Goal: Information Seeking & Learning: Find specific fact

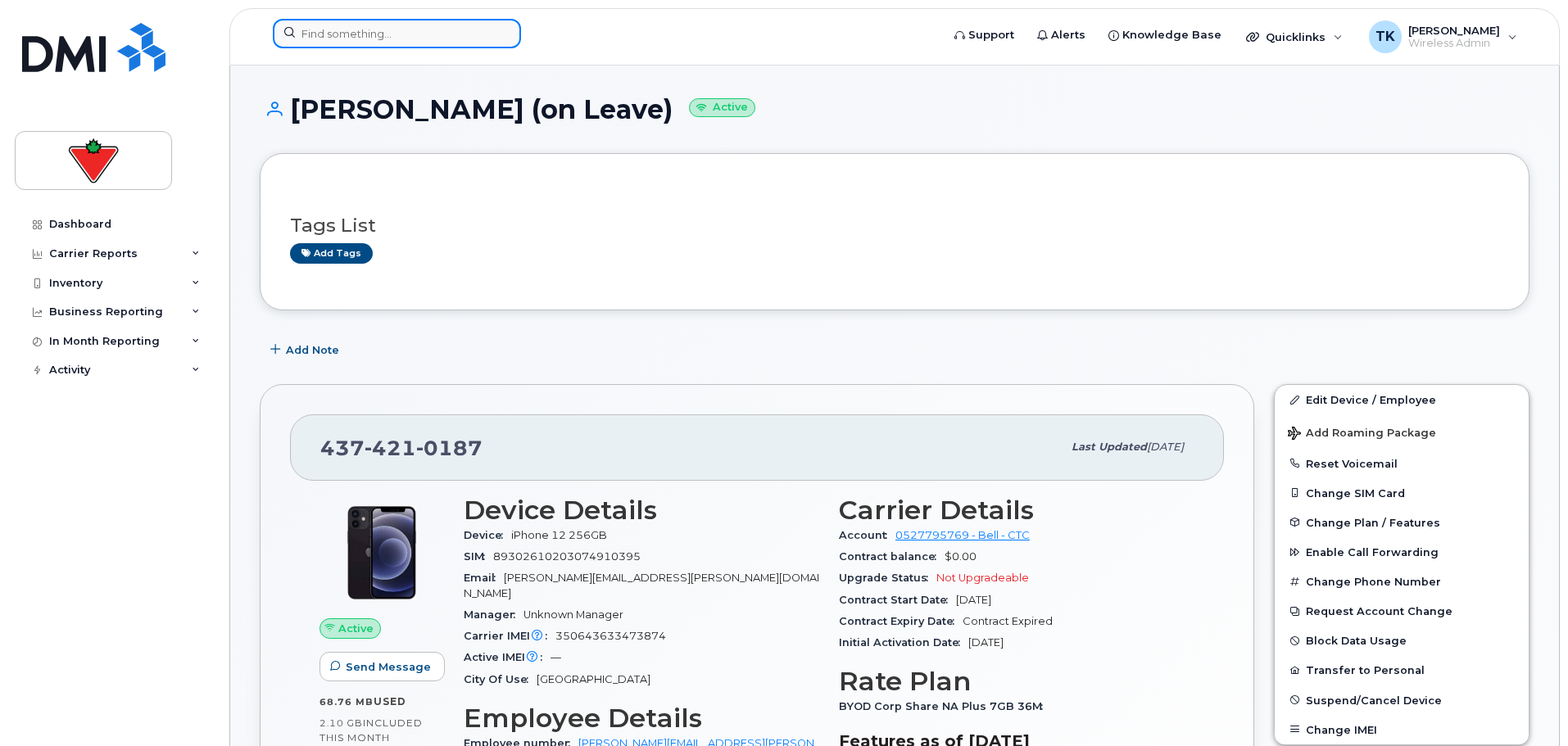
click at [422, 33] on input at bounding box center [397, 34] width 248 height 29
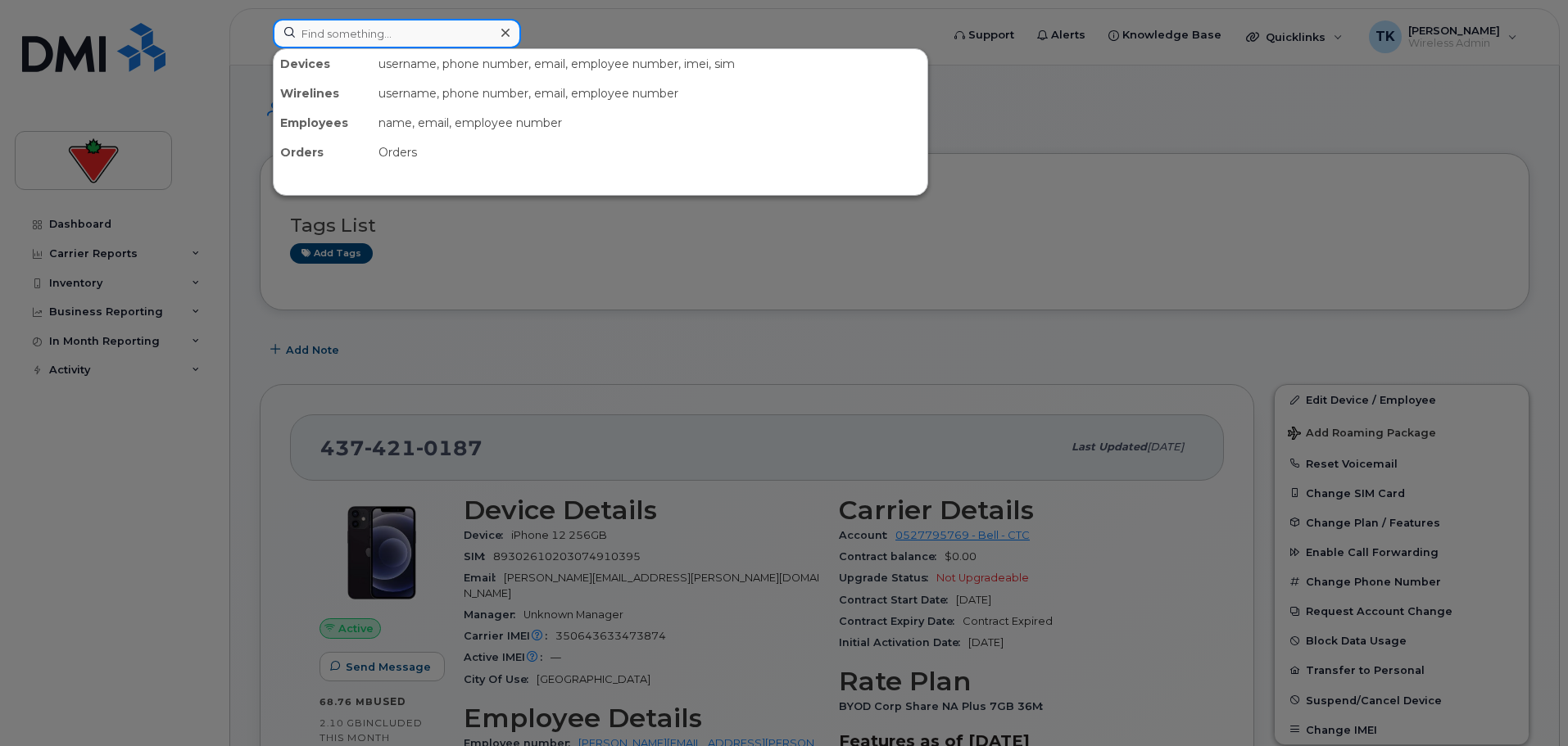
paste input "[PERSON_NAME]"
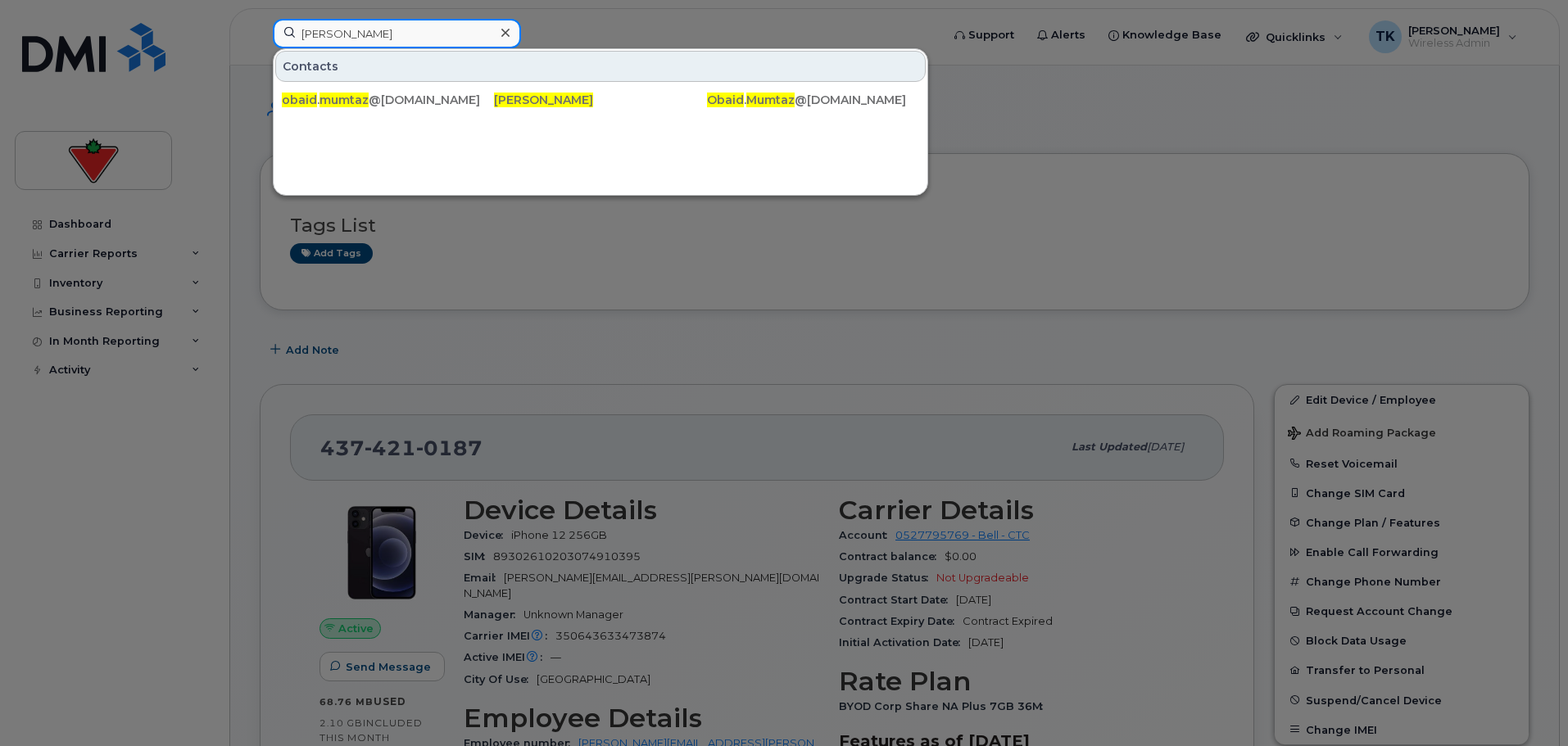
drag, startPoint x: 421, startPoint y: 34, endPoint x: 118, endPoint y: 46, distance: 303.2
click at [259, 46] on div "Obaid Mumtaz Contacts obaid . mumtaz @cantire.com Obaid Mumtaz Obaid . Mumtaz @…" at bounding box center [601, 37] width 683 height 36
paste input "Taha Hamid"
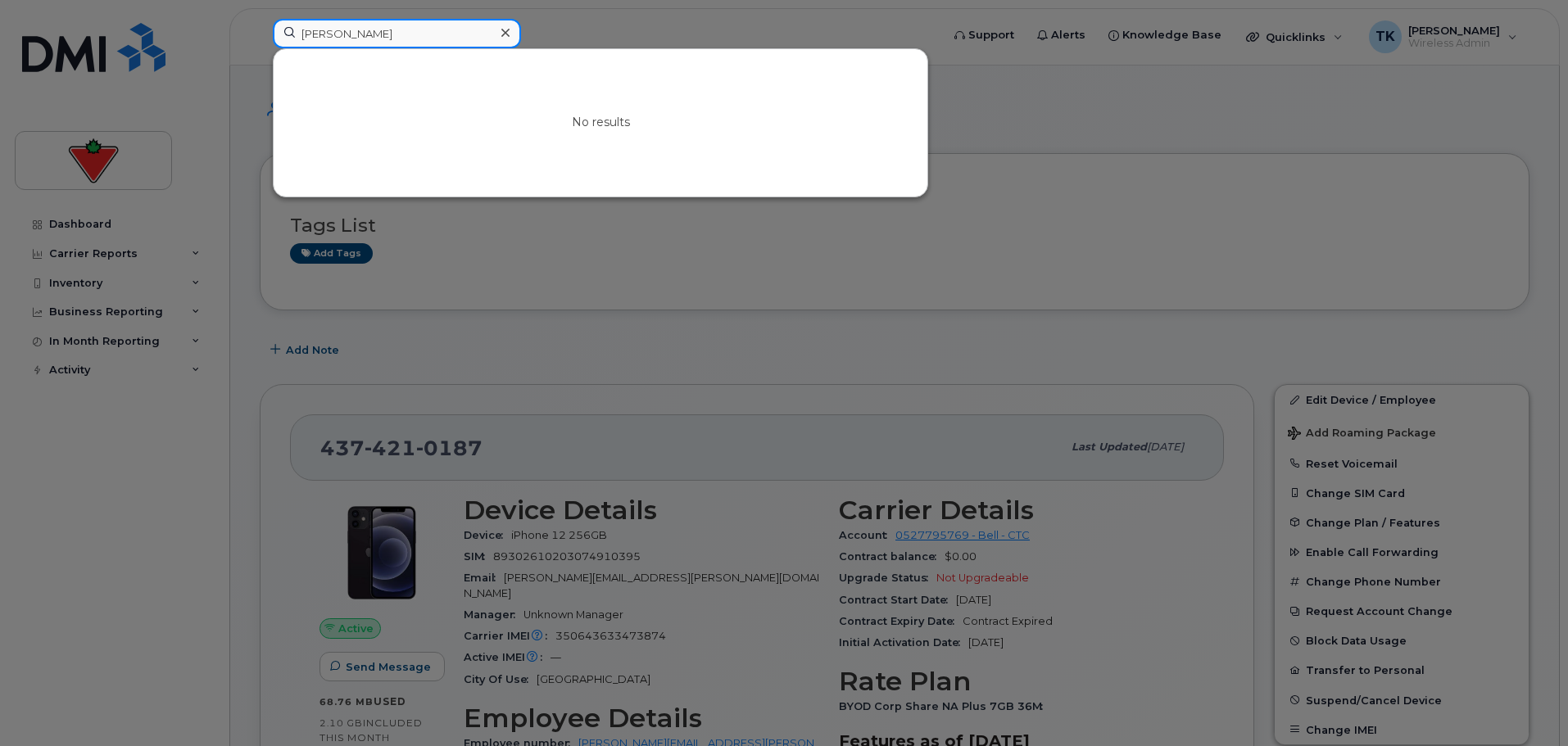
drag, startPoint x: 386, startPoint y: 32, endPoint x: 165, endPoint y: 20, distance: 221.3
click at [259, 20] on div "Taha Hamid No results" at bounding box center [601, 37] width 683 height 36
paste input "Linsey Martin"
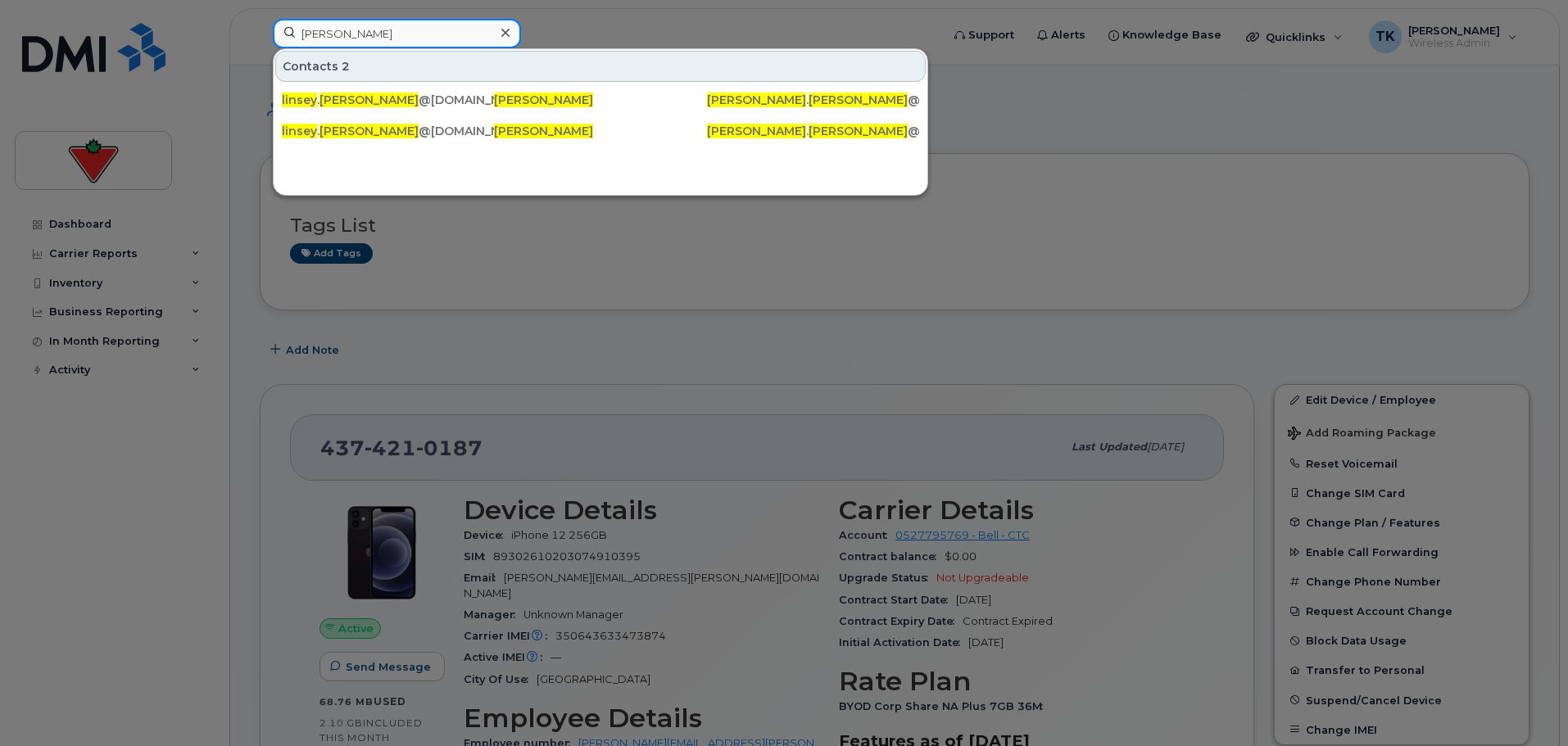
drag, startPoint x: 423, startPoint y: 38, endPoint x: 130, endPoint y: 15, distance: 293.9
click at [259, 19] on div "Linsey Martin Contacts 2 linsey . martin @marks.com Linsey Martin Linsey . Mart…" at bounding box center [601, 37] width 683 height 36
paste input "Natalie Berlingieri"
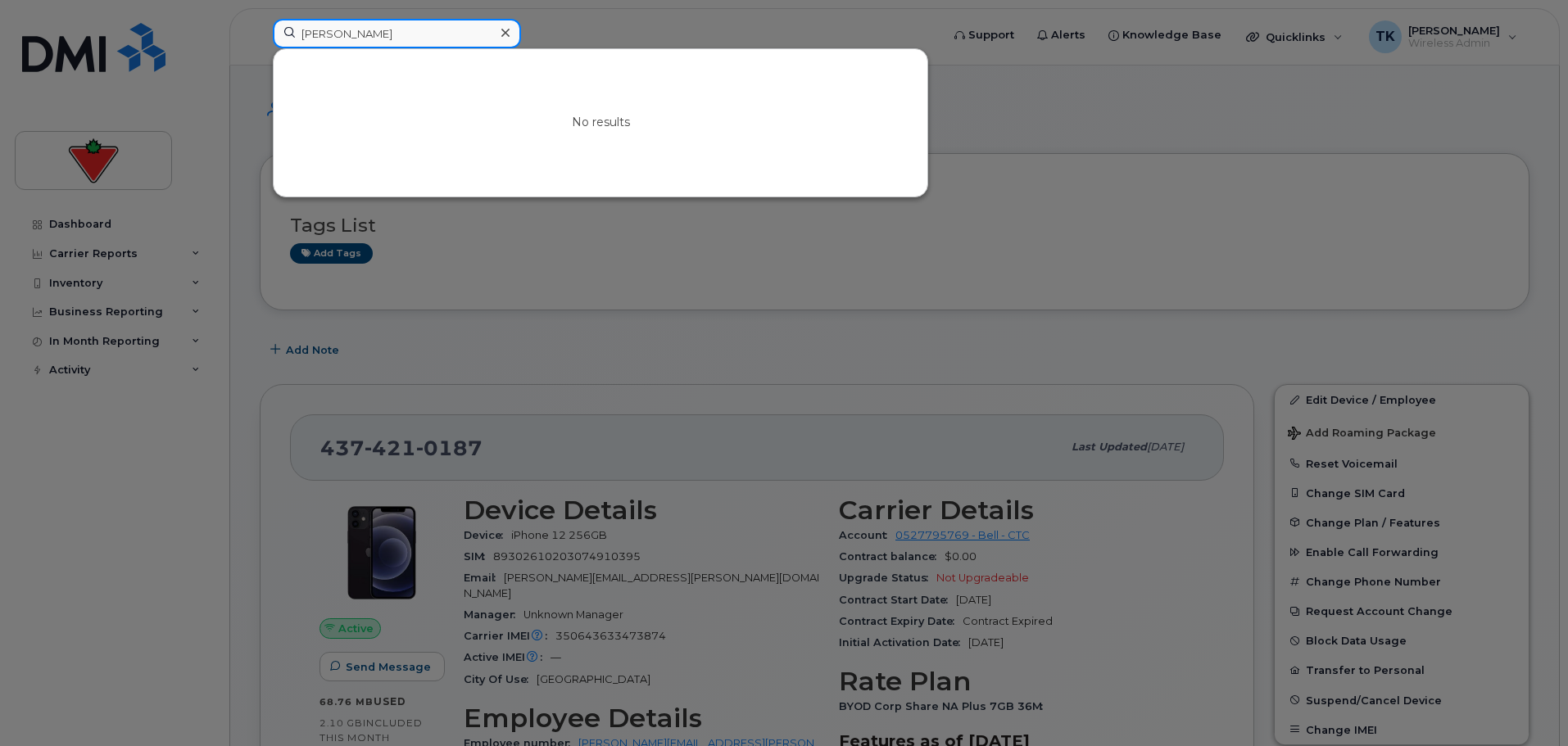
drag, startPoint x: 412, startPoint y: 39, endPoint x: 164, endPoint y: 6, distance: 250.2
click at [259, 19] on div "Natalie Berlingieri No results" at bounding box center [601, 37] width 683 height 36
paste input "Melanie Robinson"
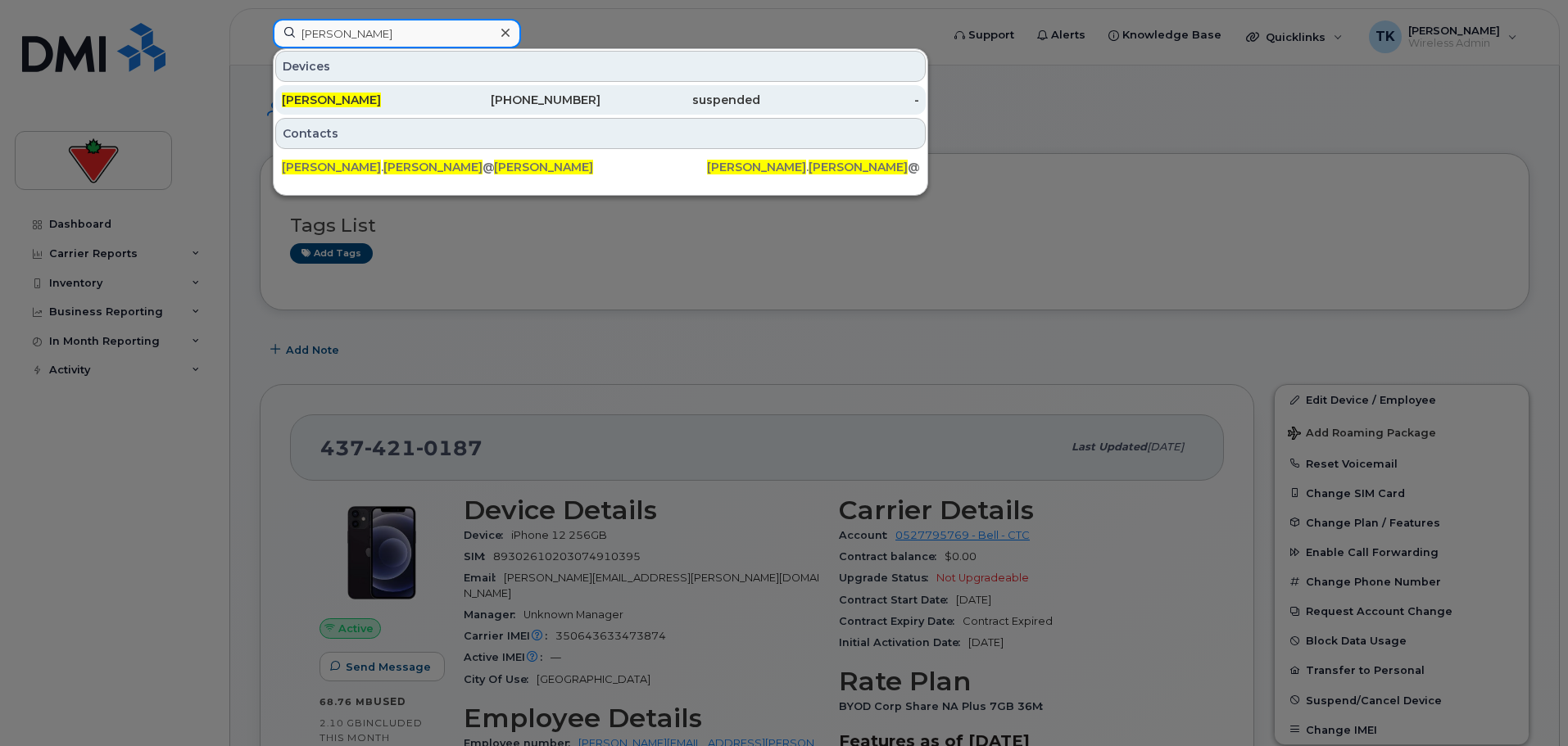
type input "Melanie Robinson"
click at [374, 104] on span "Melanie Robinson" at bounding box center [331, 100] width 100 height 15
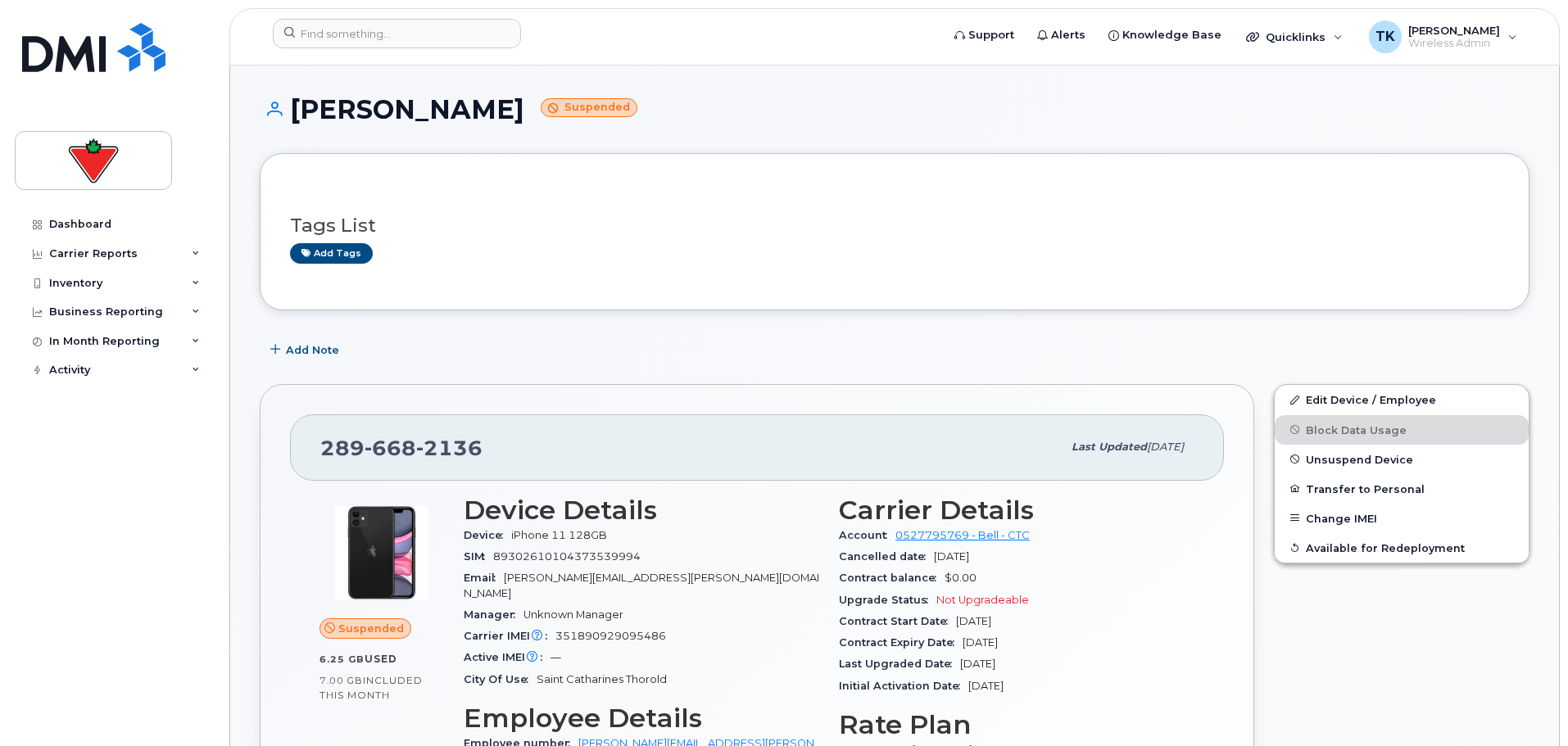
click at [835, 214] on div "Tags List Add tags" at bounding box center [895, 232] width 1209 height 63
click at [374, 22] on input at bounding box center [397, 34] width 248 height 29
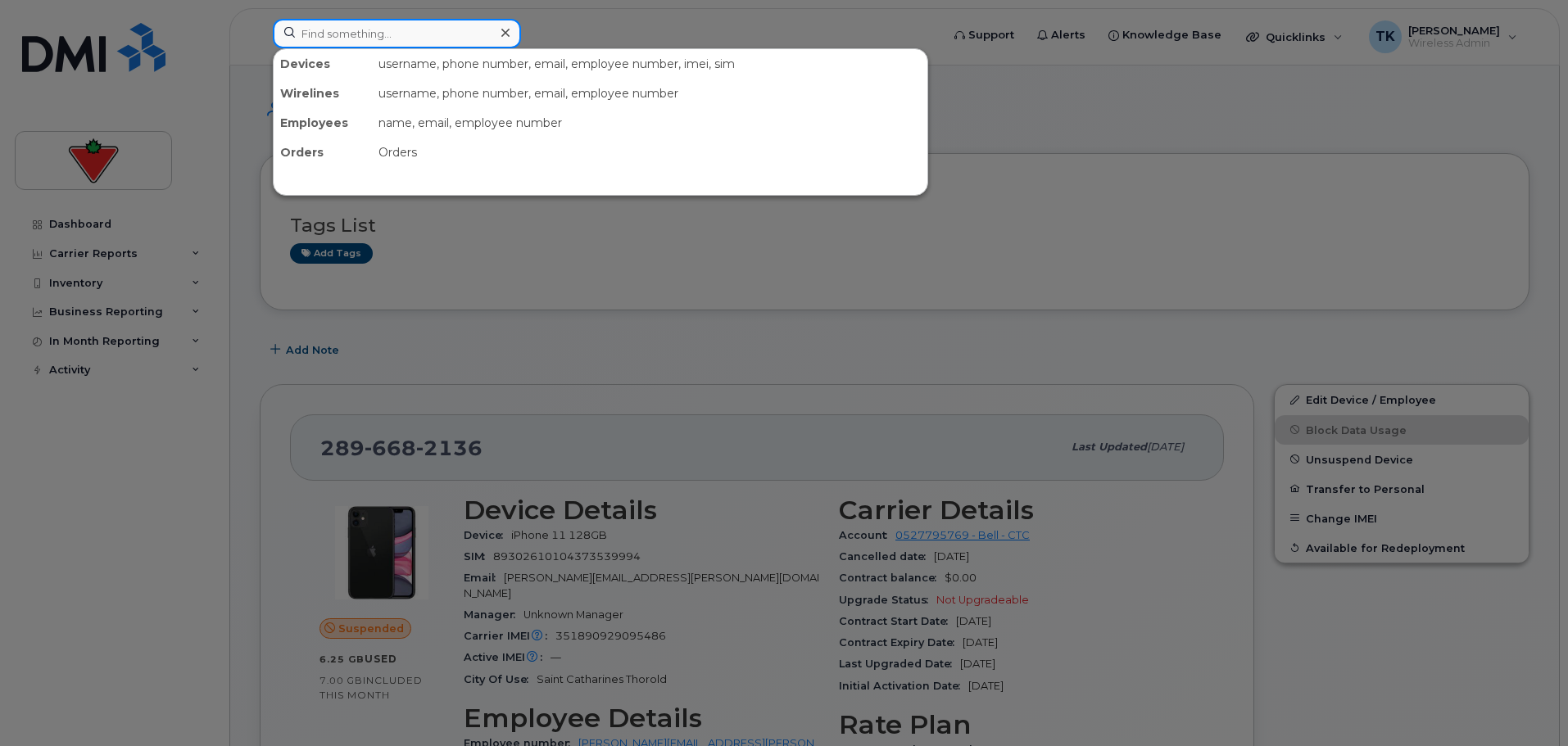
paste input "Luisa Franco"
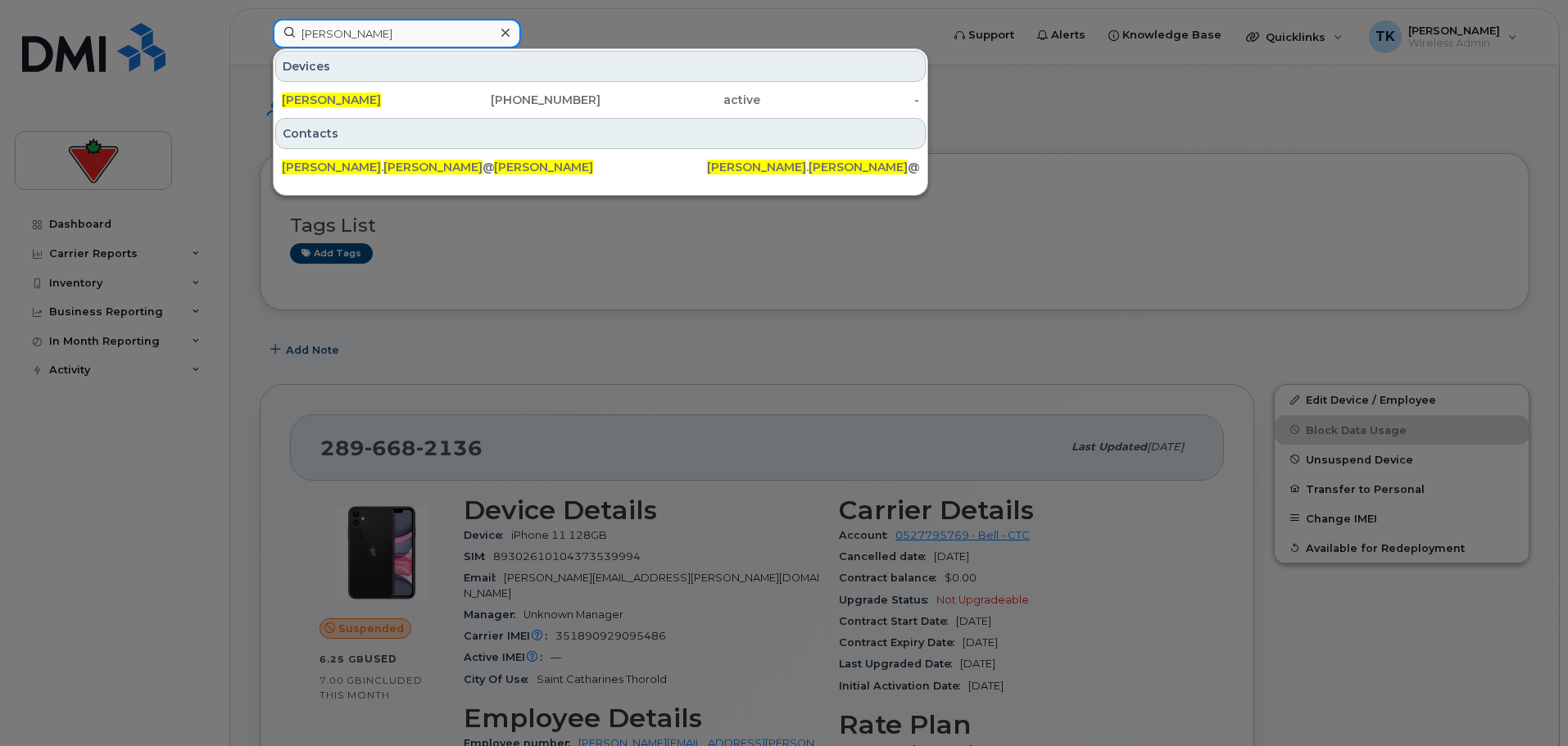
drag, startPoint x: 393, startPoint y: 32, endPoint x: -73, endPoint y: -29, distance: 470.0
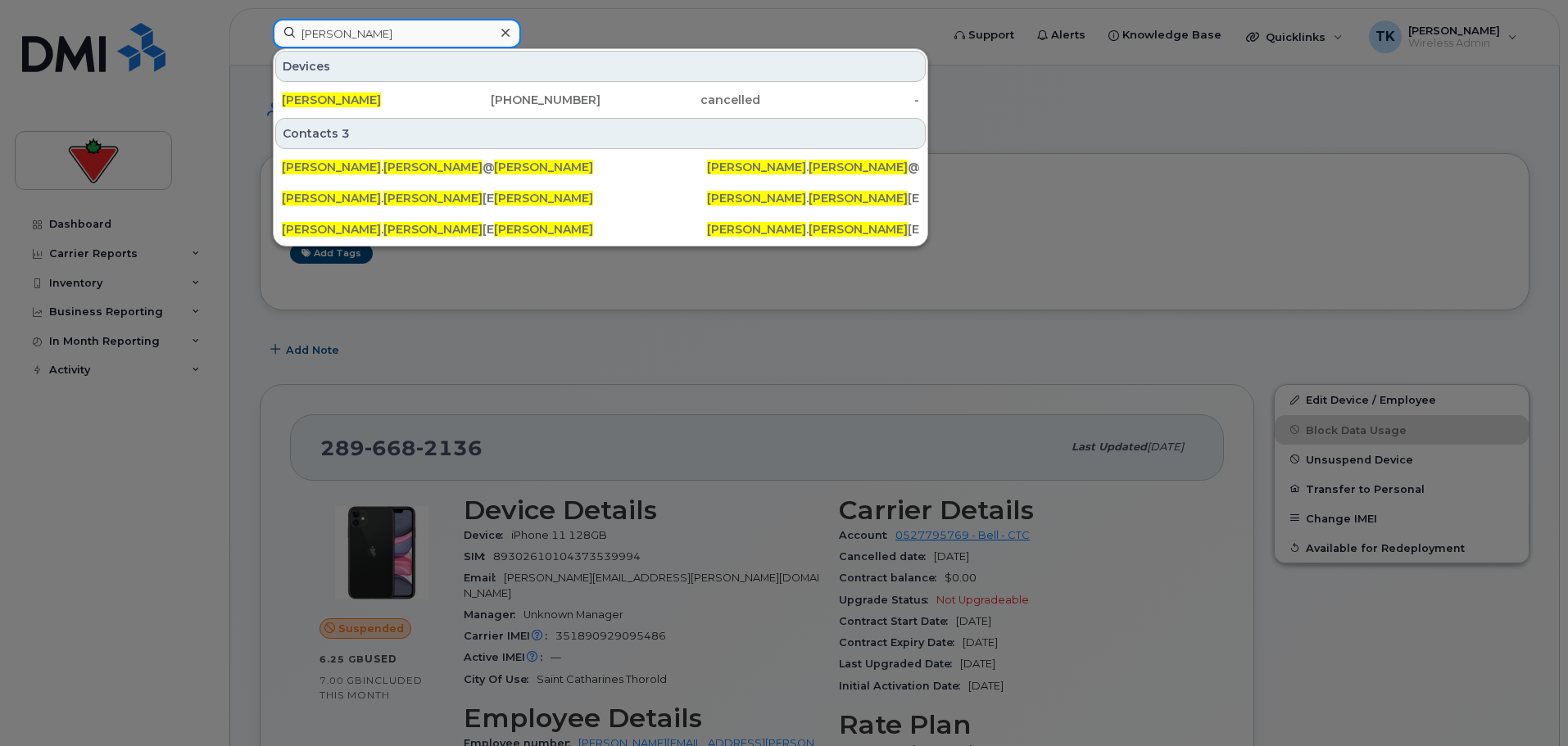
drag, startPoint x: 366, startPoint y: 36, endPoint x: 44, endPoint y: 35, distance: 322.0
click at [259, 36] on div "kevin lam Devices Kevin Lam 416-705-7485 cancelled - Contacts 3 kevin . lam @ca…" at bounding box center [601, 37] width 683 height 36
paste input "Gurdeep Kahlon"
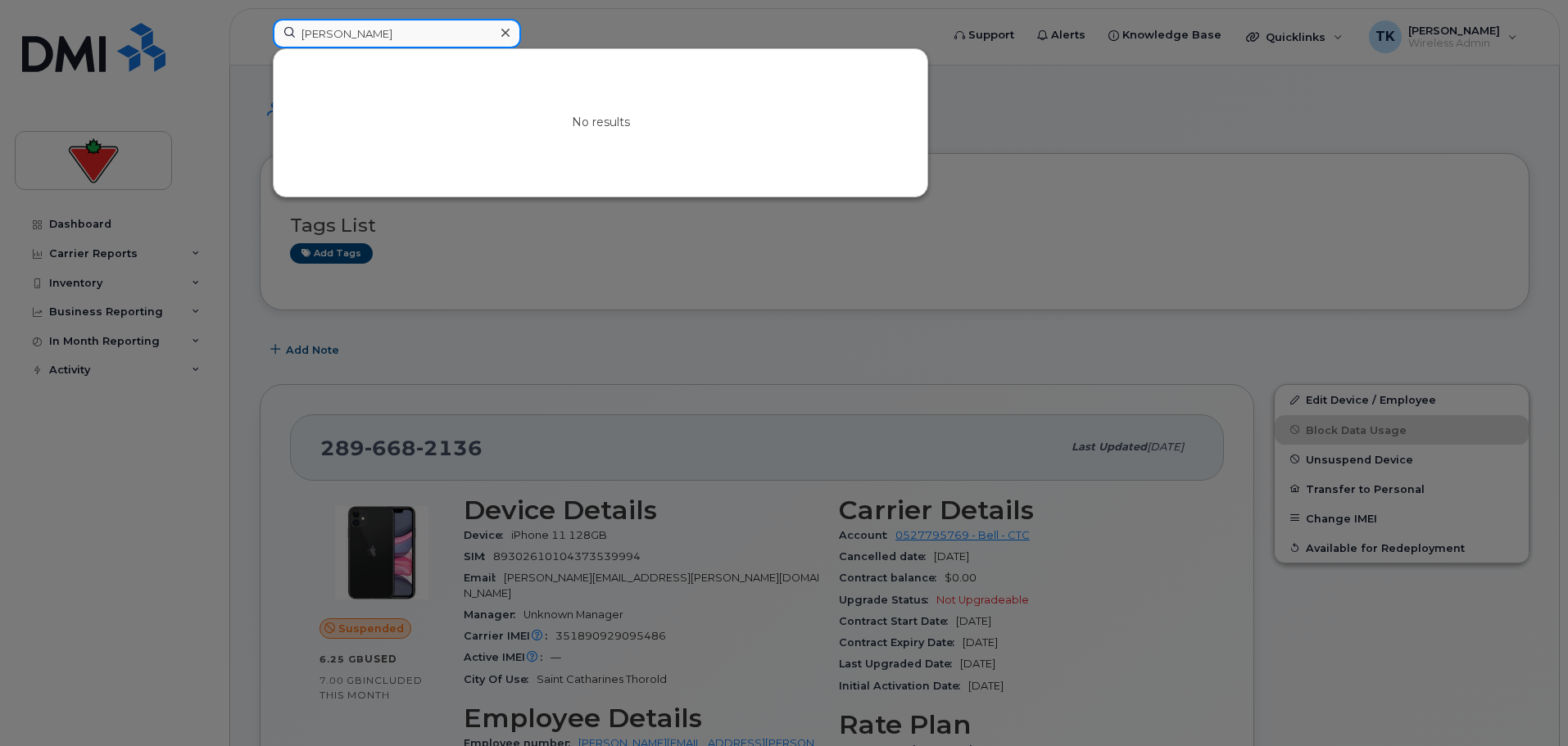
drag, startPoint x: 417, startPoint y: 20, endPoint x: 89, endPoint y: 9, distance: 328.2
click at [259, 19] on div "Gurdeep Kahlon No results" at bounding box center [601, 37] width 683 height 36
paste input "Heather Papietro"
drag, startPoint x: 437, startPoint y: 38, endPoint x: -7, endPoint y: 44, distance: 444.0
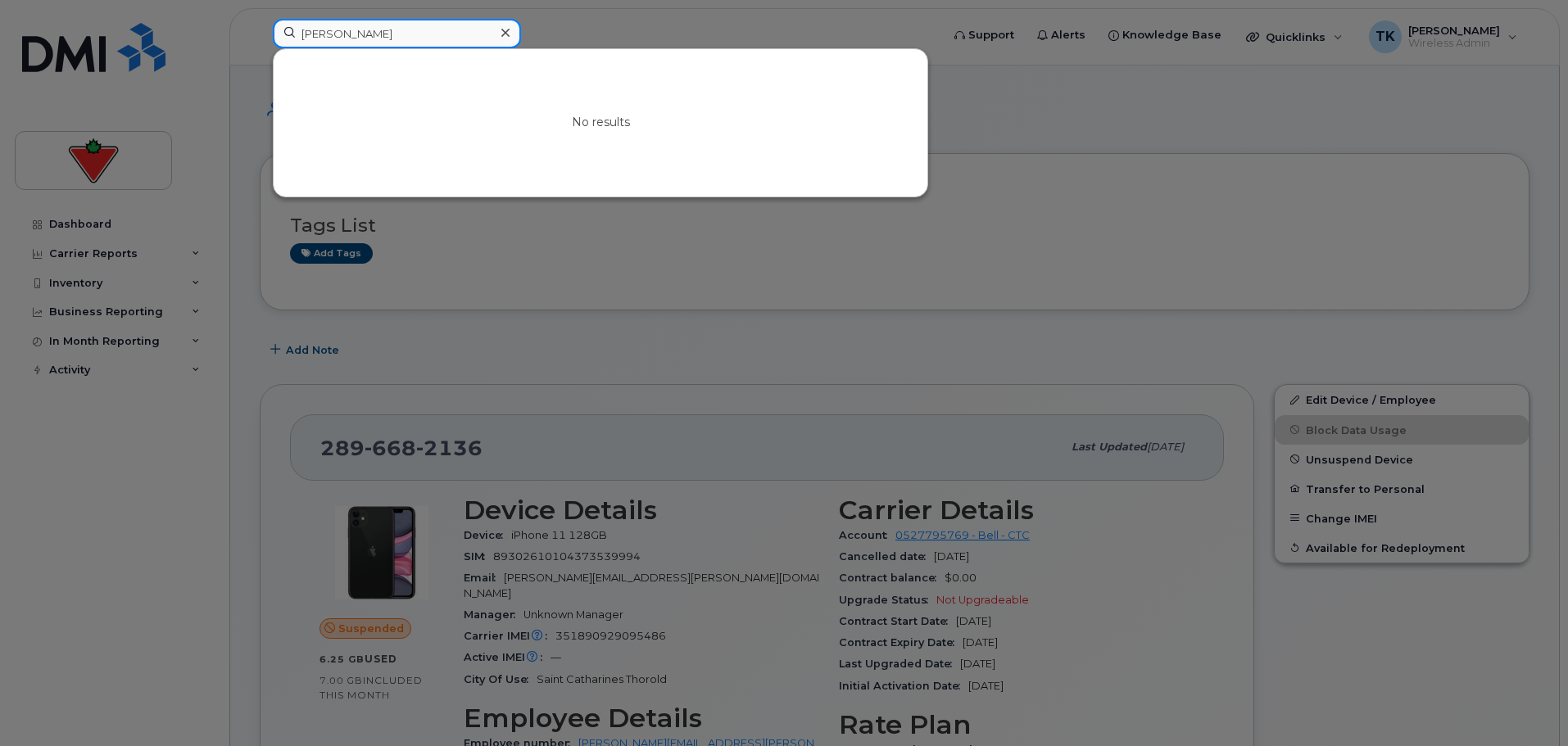
paste input "Jaya Kumari"
drag, startPoint x: 392, startPoint y: 32, endPoint x: 26, endPoint y: -5, distance: 367.9
paste input "Charlecia Ferguson"
drag, startPoint x: 426, startPoint y: 27, endPoint x: 73, endPoint y: 27, distance: 353.0
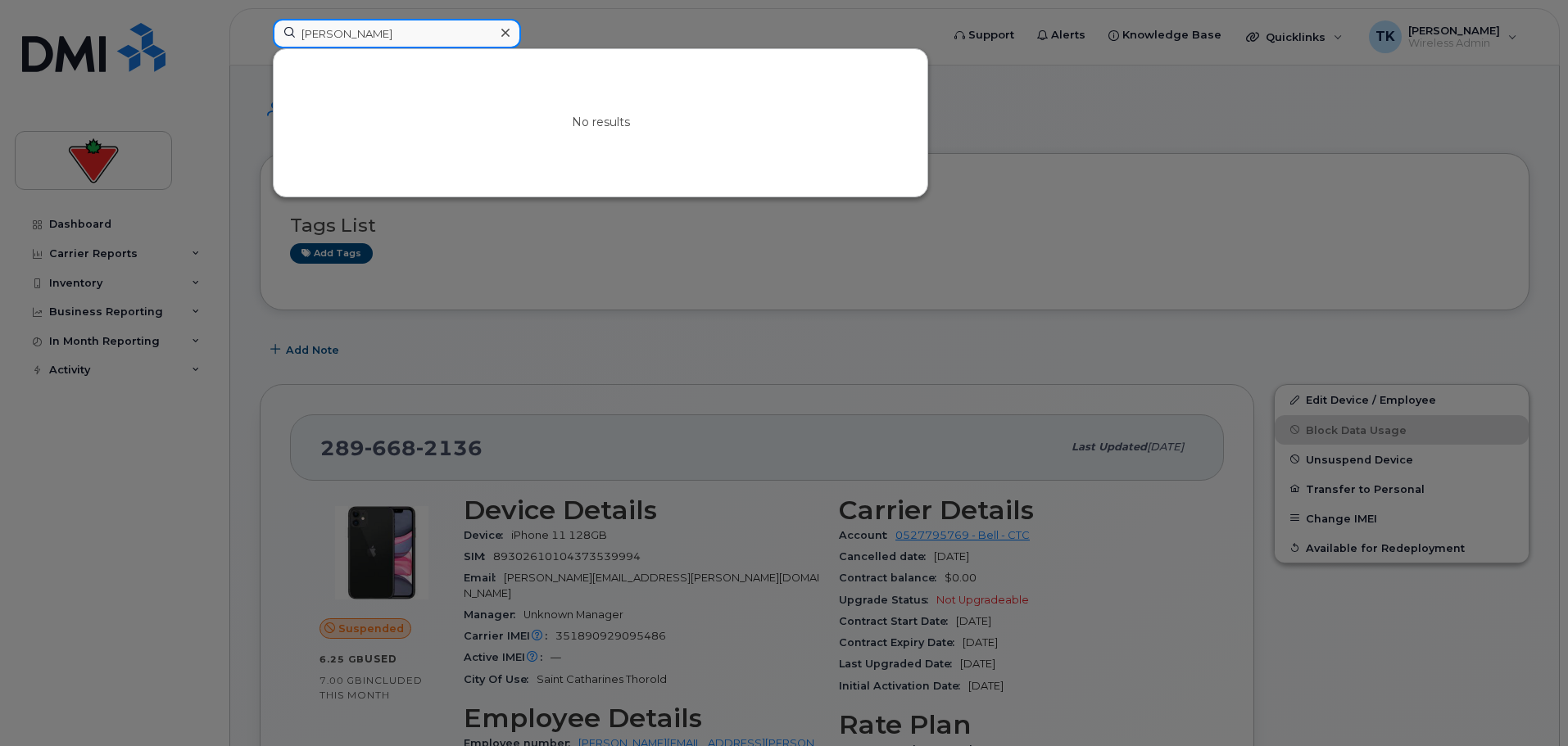
click at [259, 27] on div "Charlecia Ferguson No results" at bounding box center [601, 37] width 683 height 36
paste input "ris Gillespie"
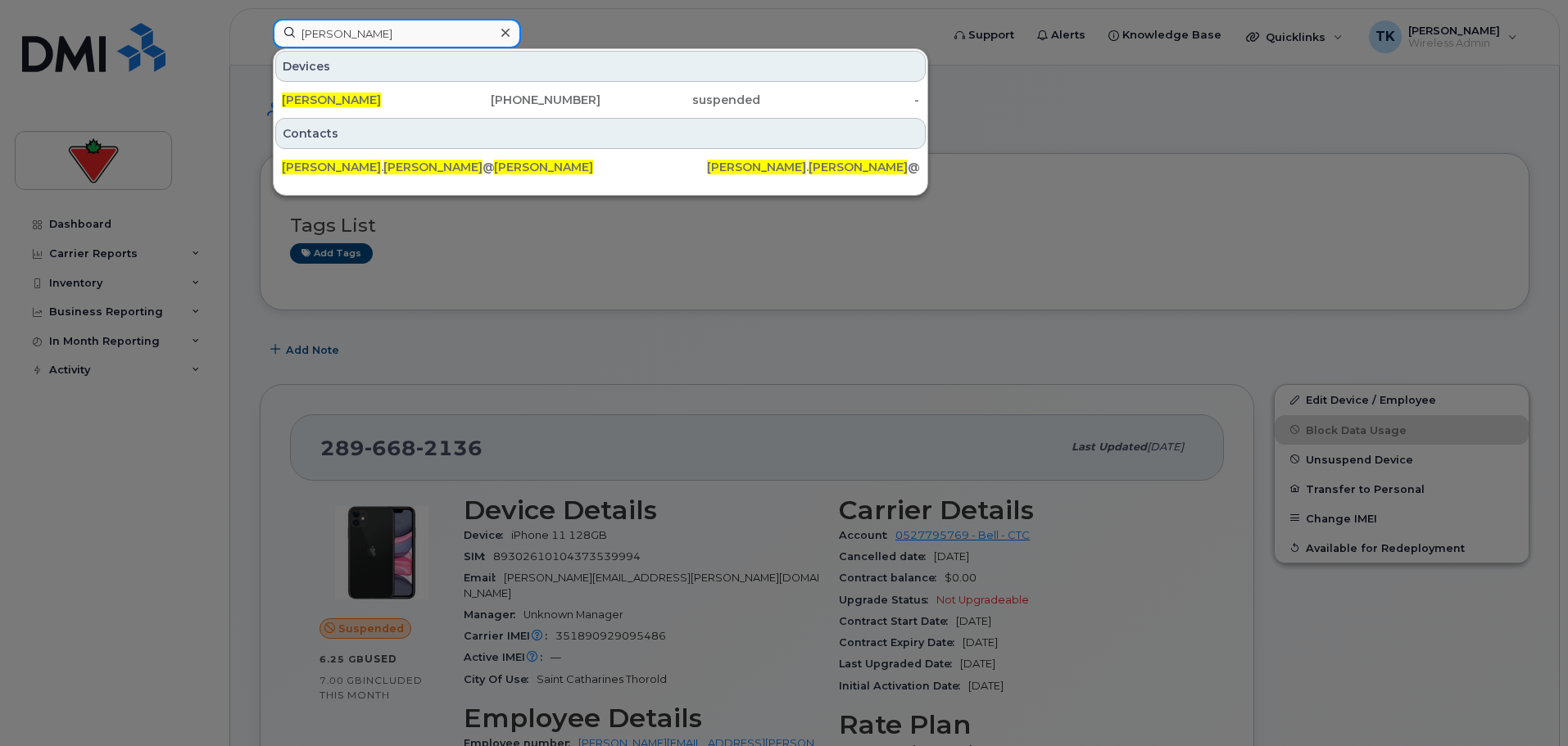
drag, startPoint x: 420, startPoint y: 37, endPoint x: 83, endPoint y: 32, distance: 337.0
click at [259, 32] on div "Chris Gillespie Devices Chris Gillespie 403-560-0312 suspended - Contacts chris…" at bounding box center [601, 37] width 683 height 36
paste input "arolyn Berg"
type input "Carolyn Berg"
